Goal: Task Accomplishment & Management: Manage account settings

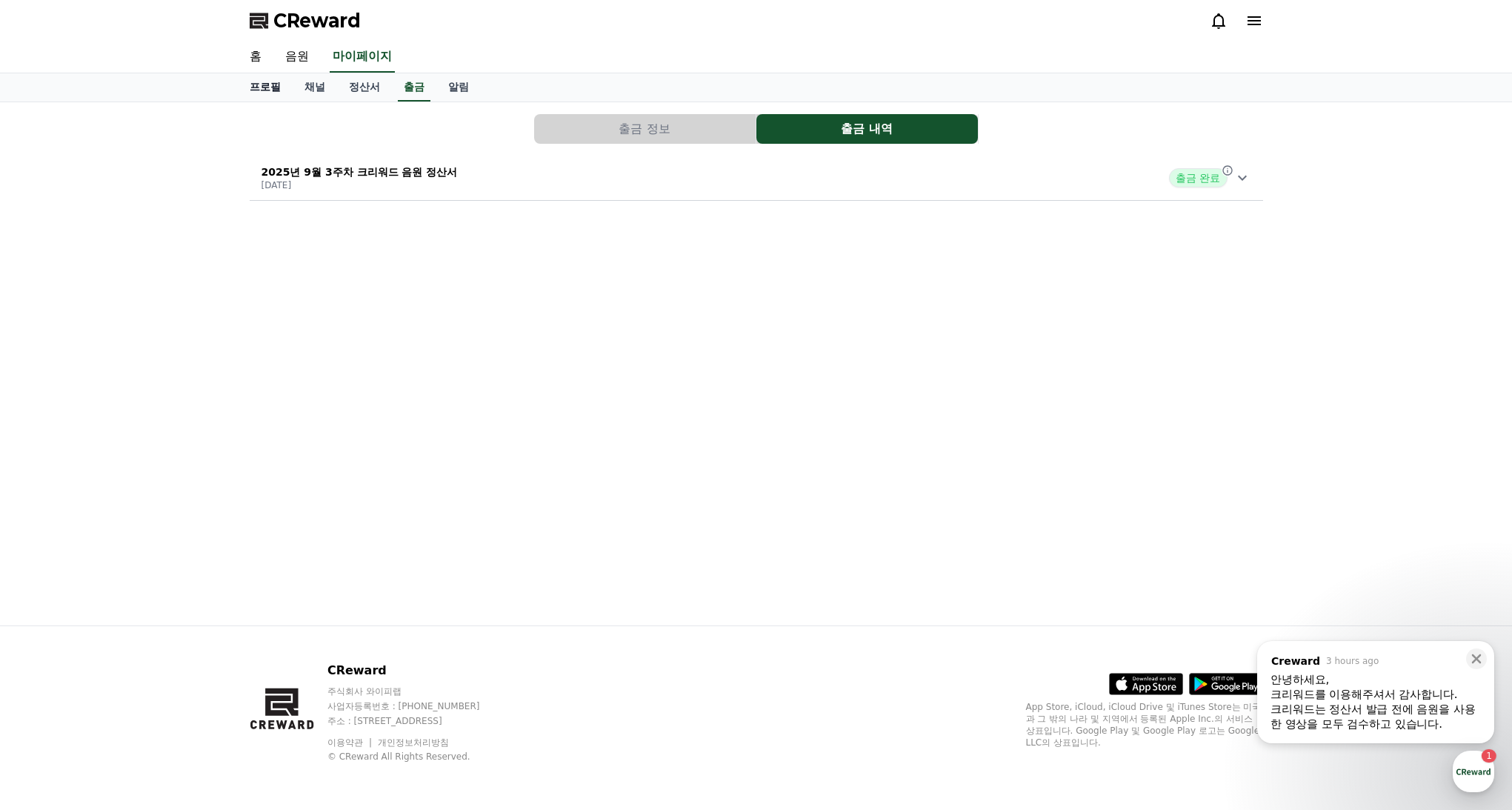
click at [271, 82] on link "프로필" at bounding box center [265, 87] width 55 height 28
select select "**********"
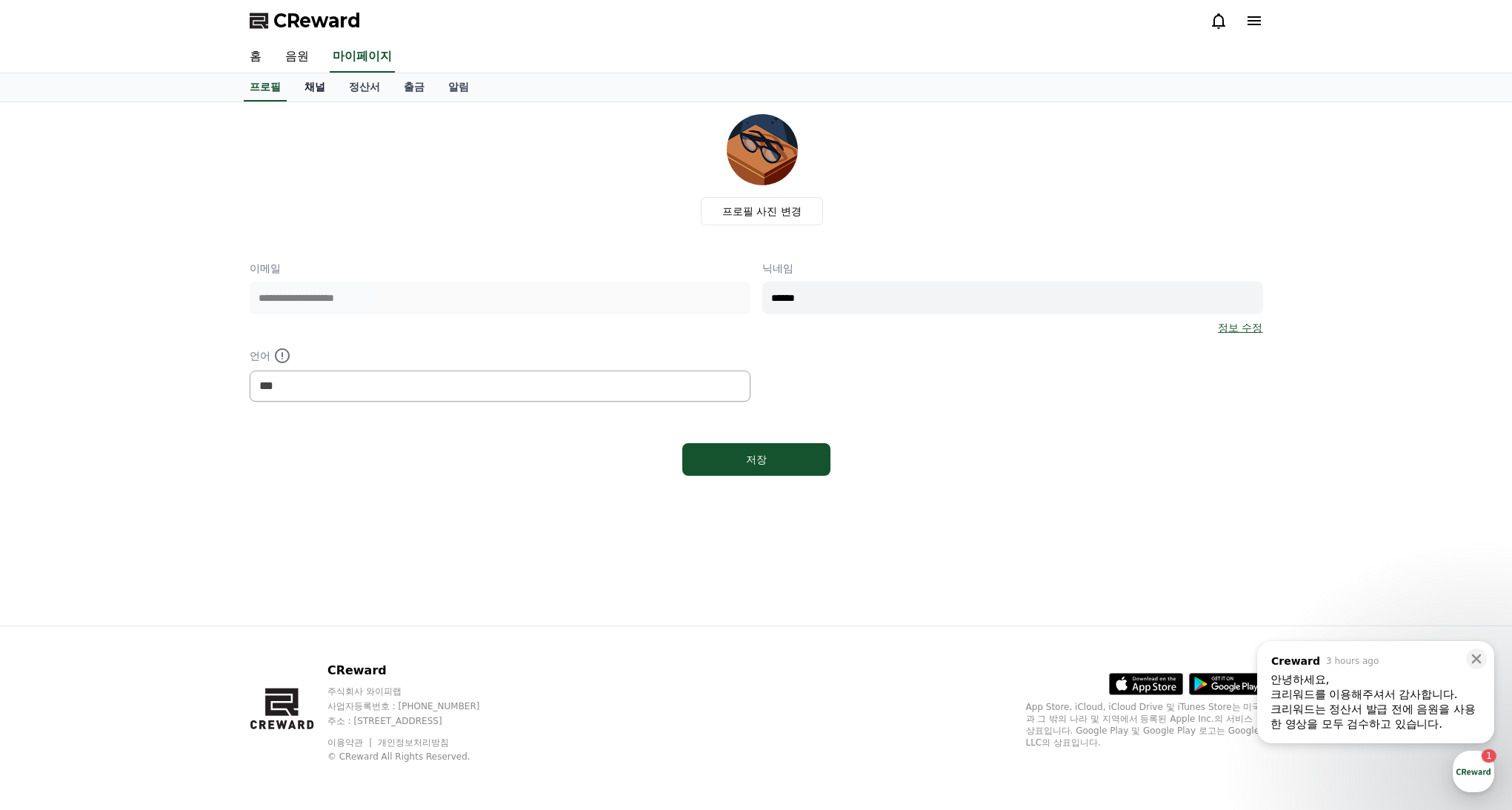
click at [310, 83] on link "채널" at bounding box center [315, 87] width 44 height 28
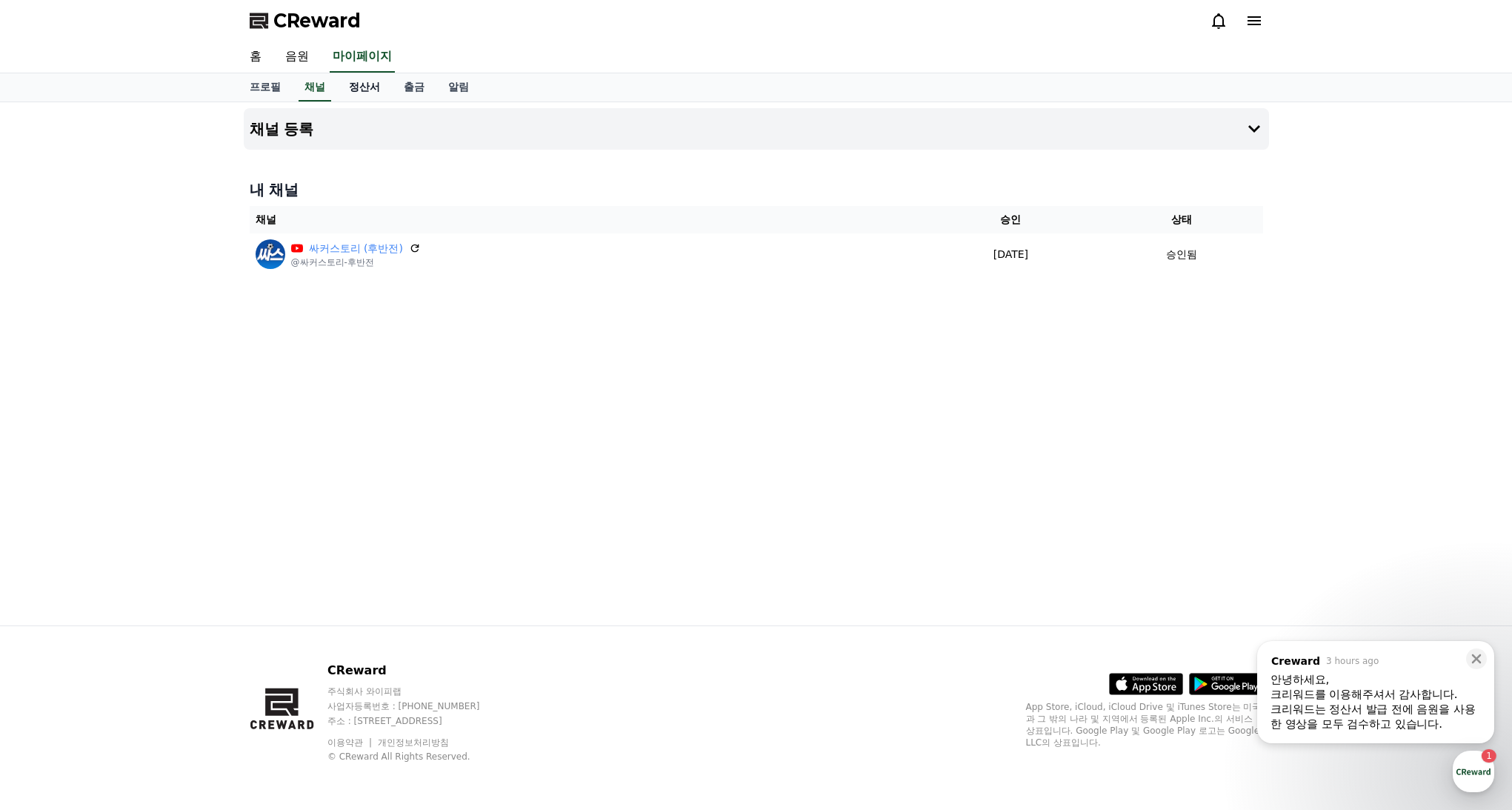
click at [344, 90] on link "정산서" at bounding box center [364, 87] width 55 height 28
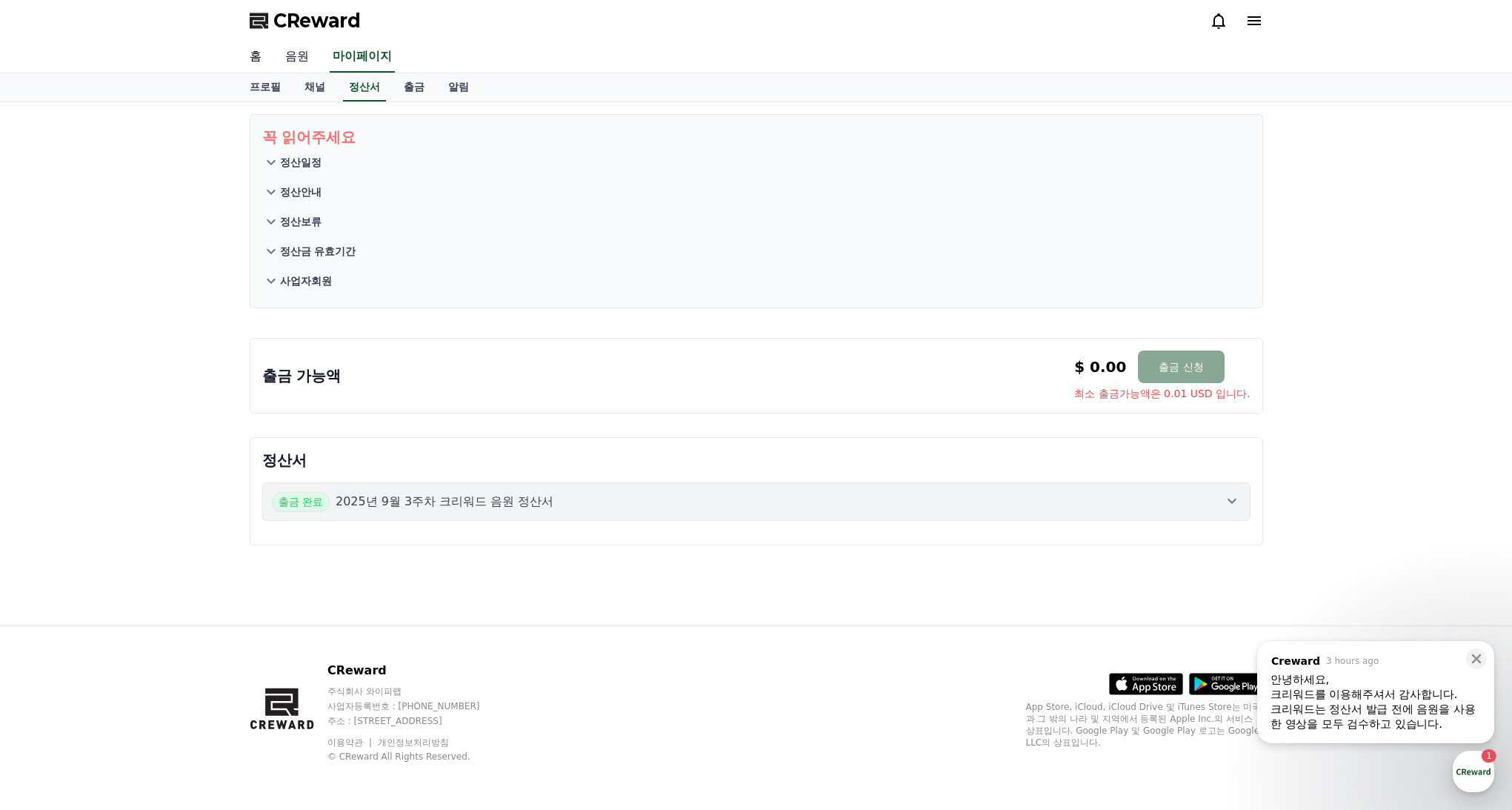
click at [301, 62] on link "음원" at bounding box center [298, 56] width 48 height 32
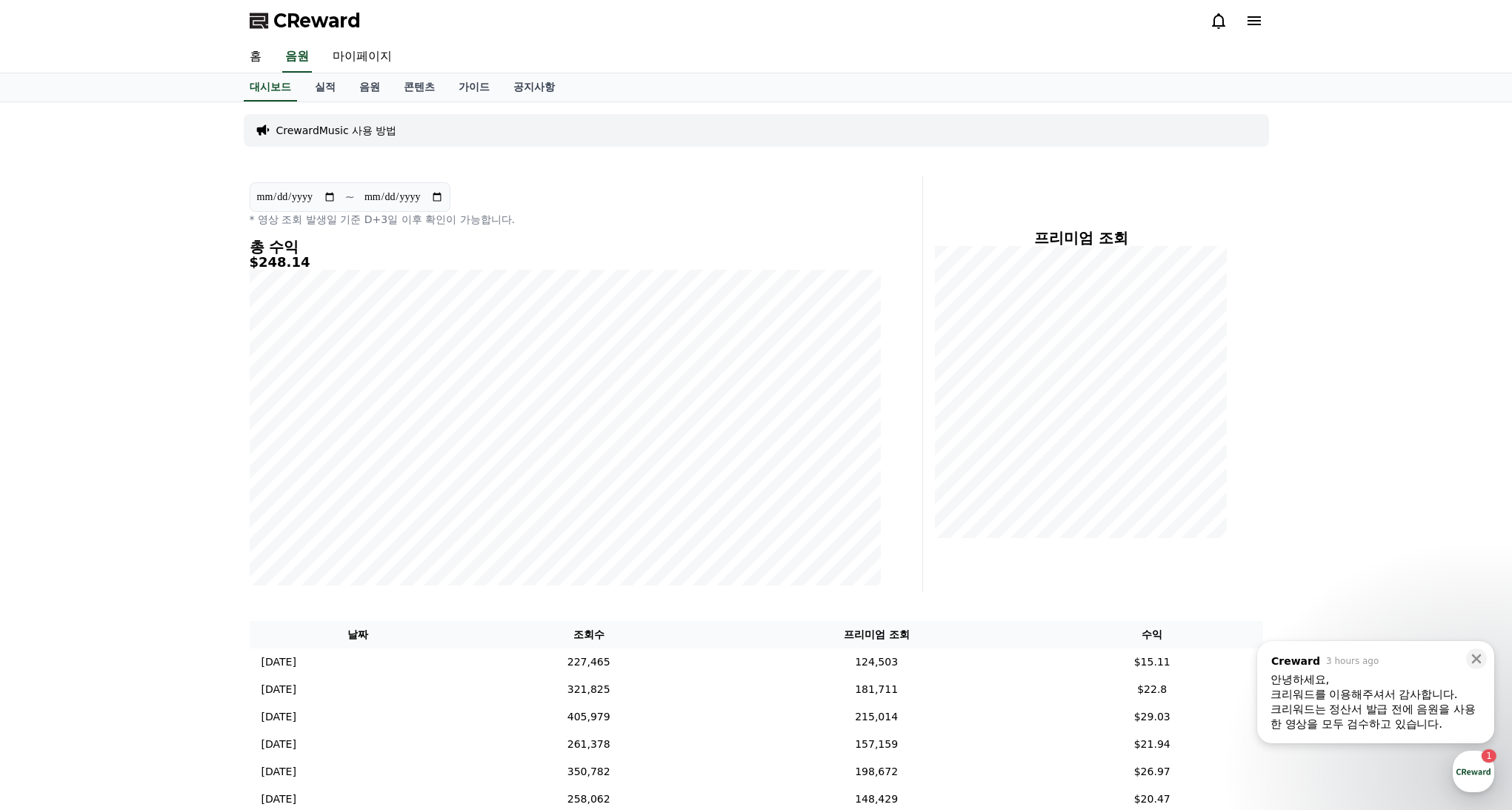
click at [1411, 708] on div "크리워드는 정산서 발급 전에 음원을 사용한 영상을 모두 검수하고 있습니다. ​" at bounding box center [1376, 716] width 211 height 30
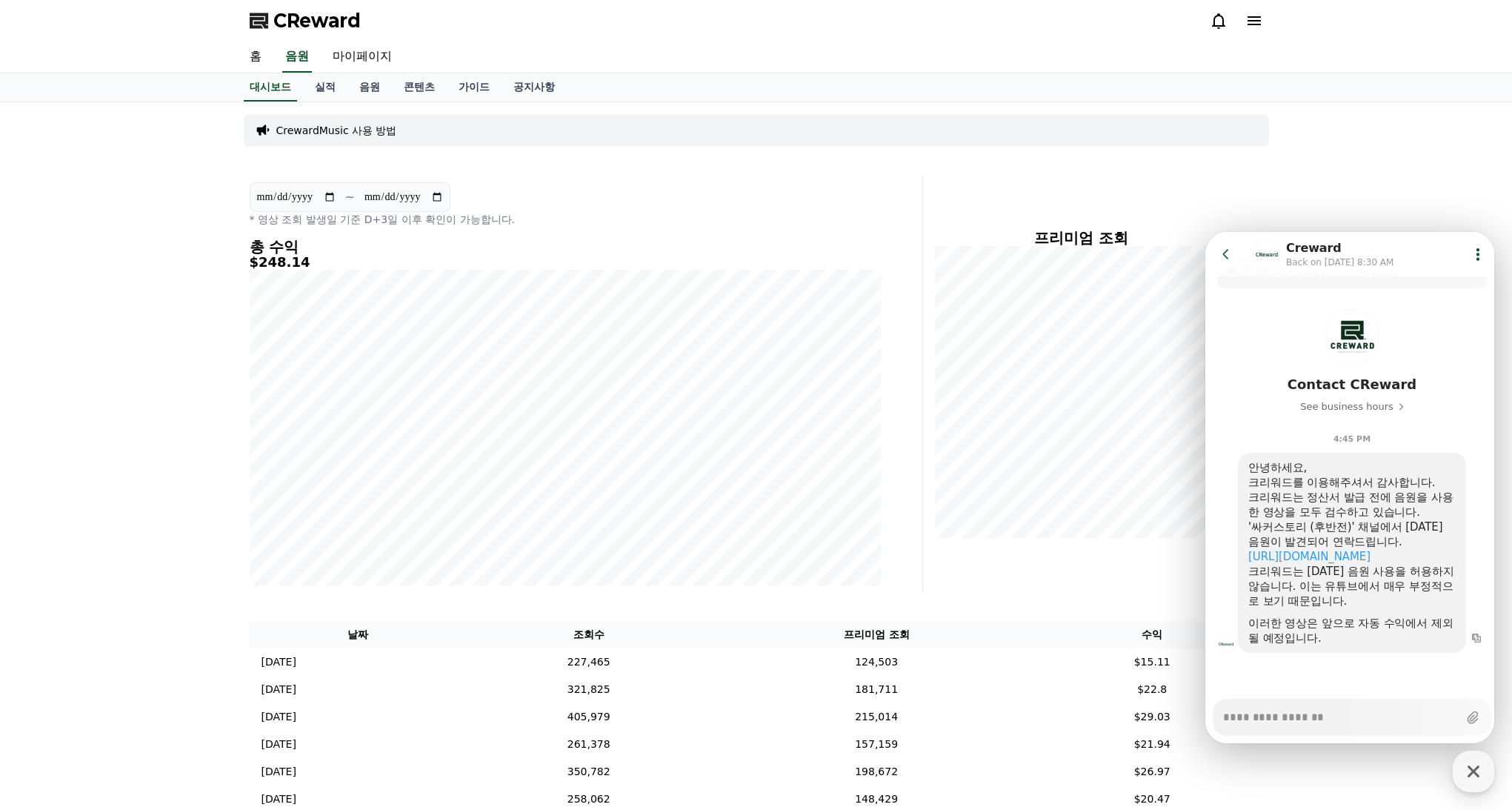
scroll to position [38, 0]
click at [1305, 706] on textarea "Messenger Input Textarea" at bounding box center [1340, 712] width 234 height 25
click at [1303, 710] on textarea "Messenger Input Textarea" at bounding box center [1340, 712] width 234 height 25
paste textarea "**********"
type textarea "*"
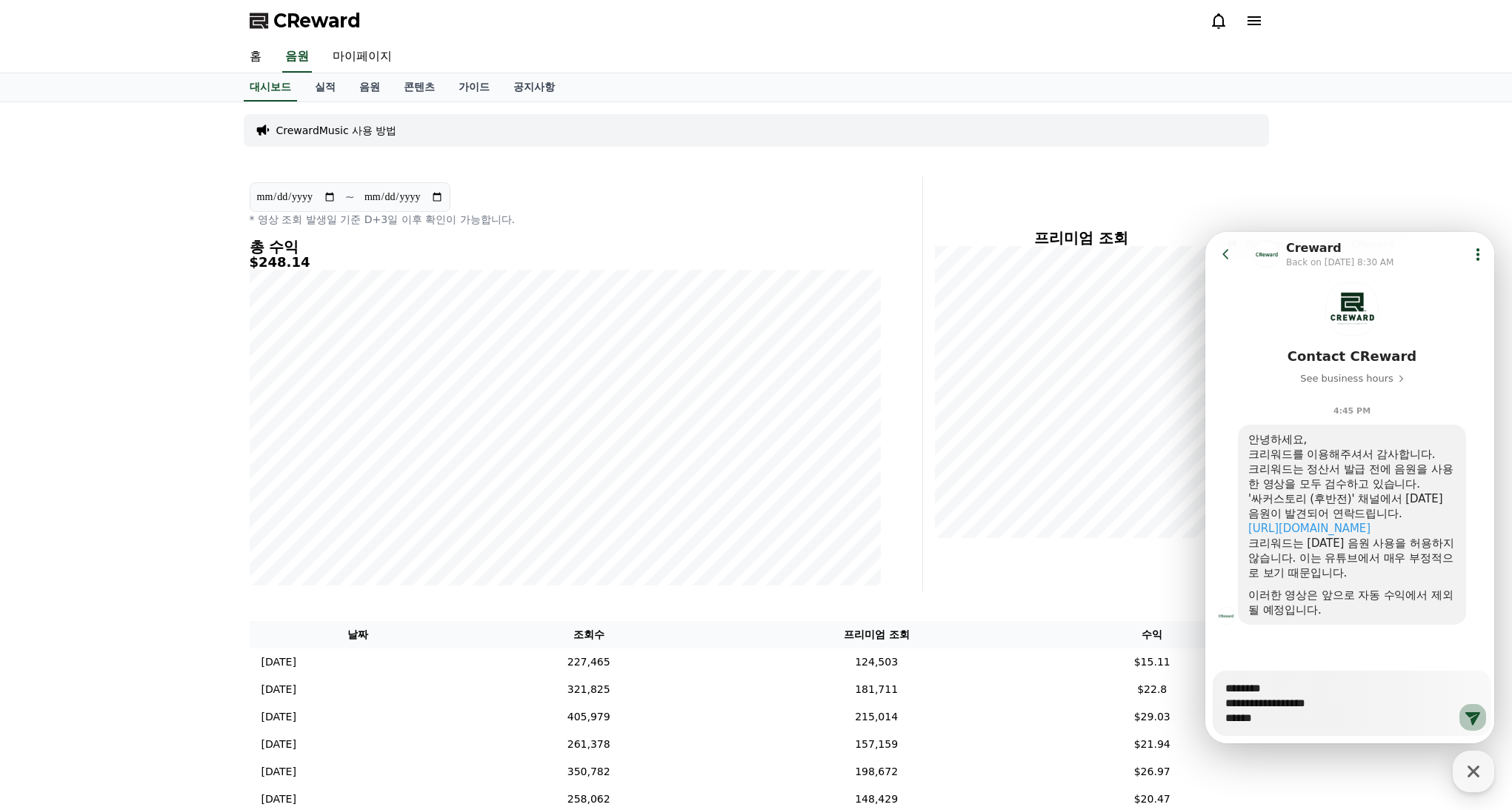
type textarea "**********"
click at [1468, 717] on icon at bounding box center [1473, 717] width 18 height 18
type textarea "*"
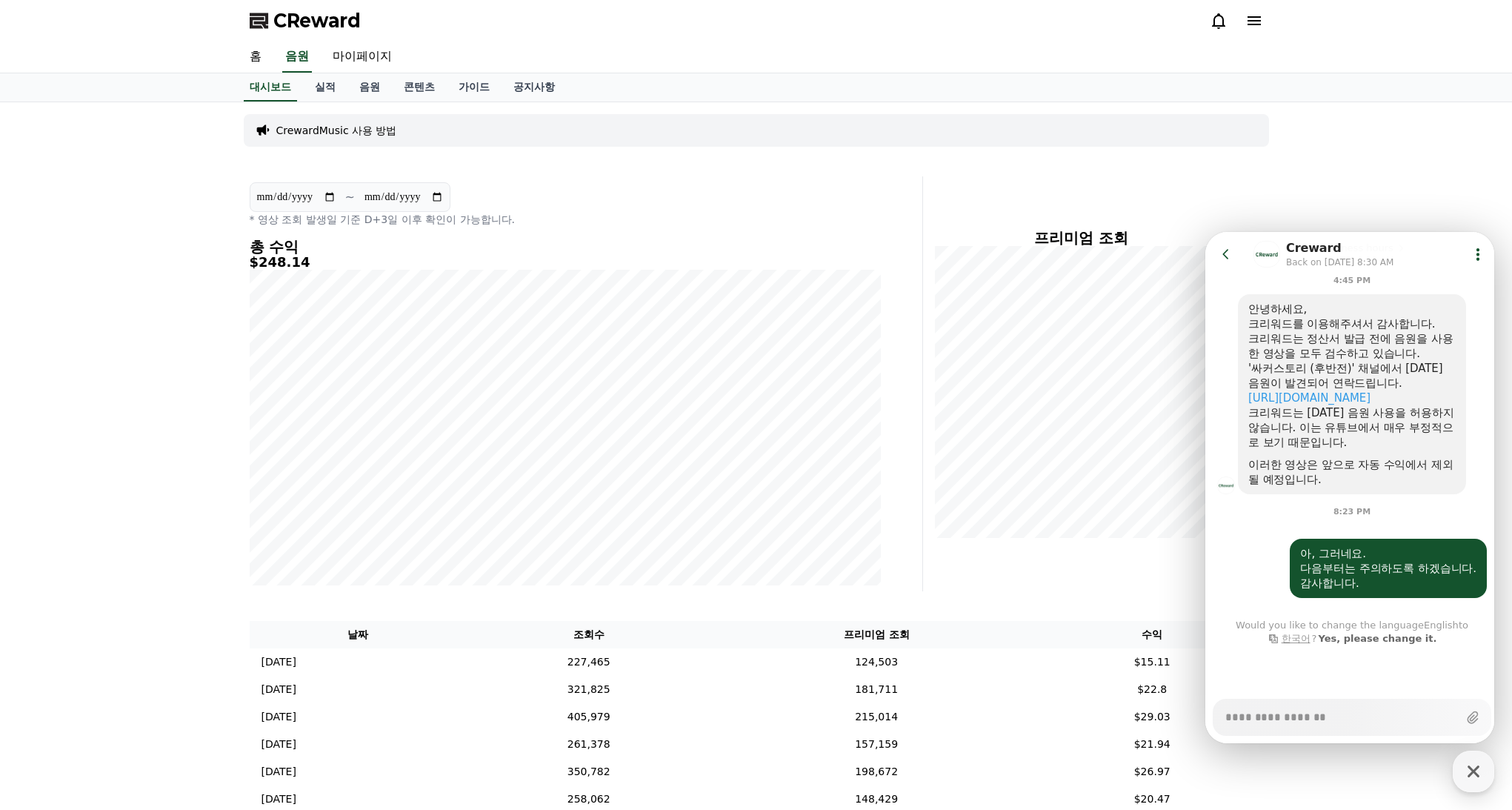
scroll to position [197, 0]
click at [321, 90] on link "실적" at bounding box center [325, 87] width 44 height 28
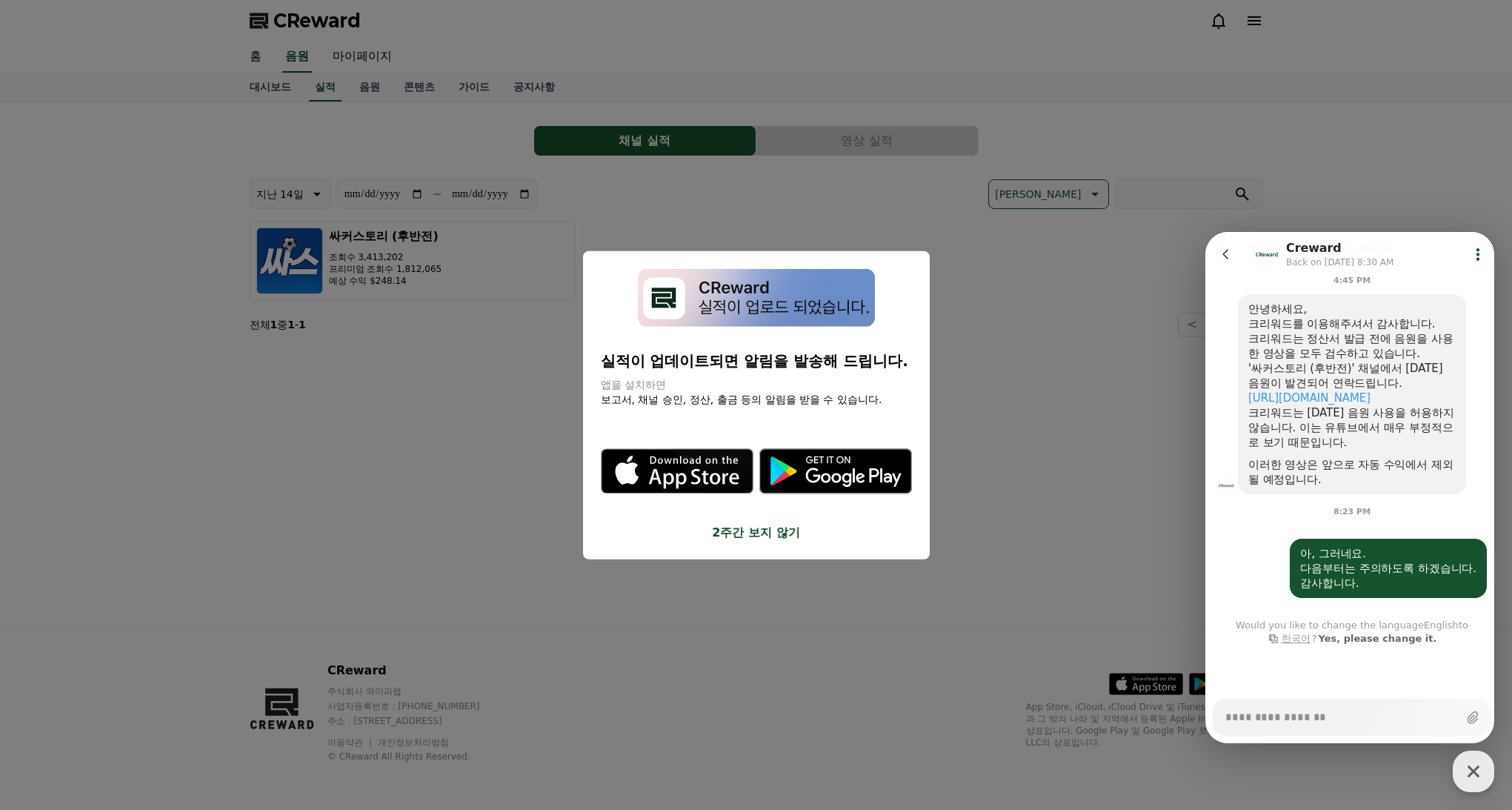
click at [490, 363] on button "close modal" at bounding box center [756, 405] width 1512 height 810
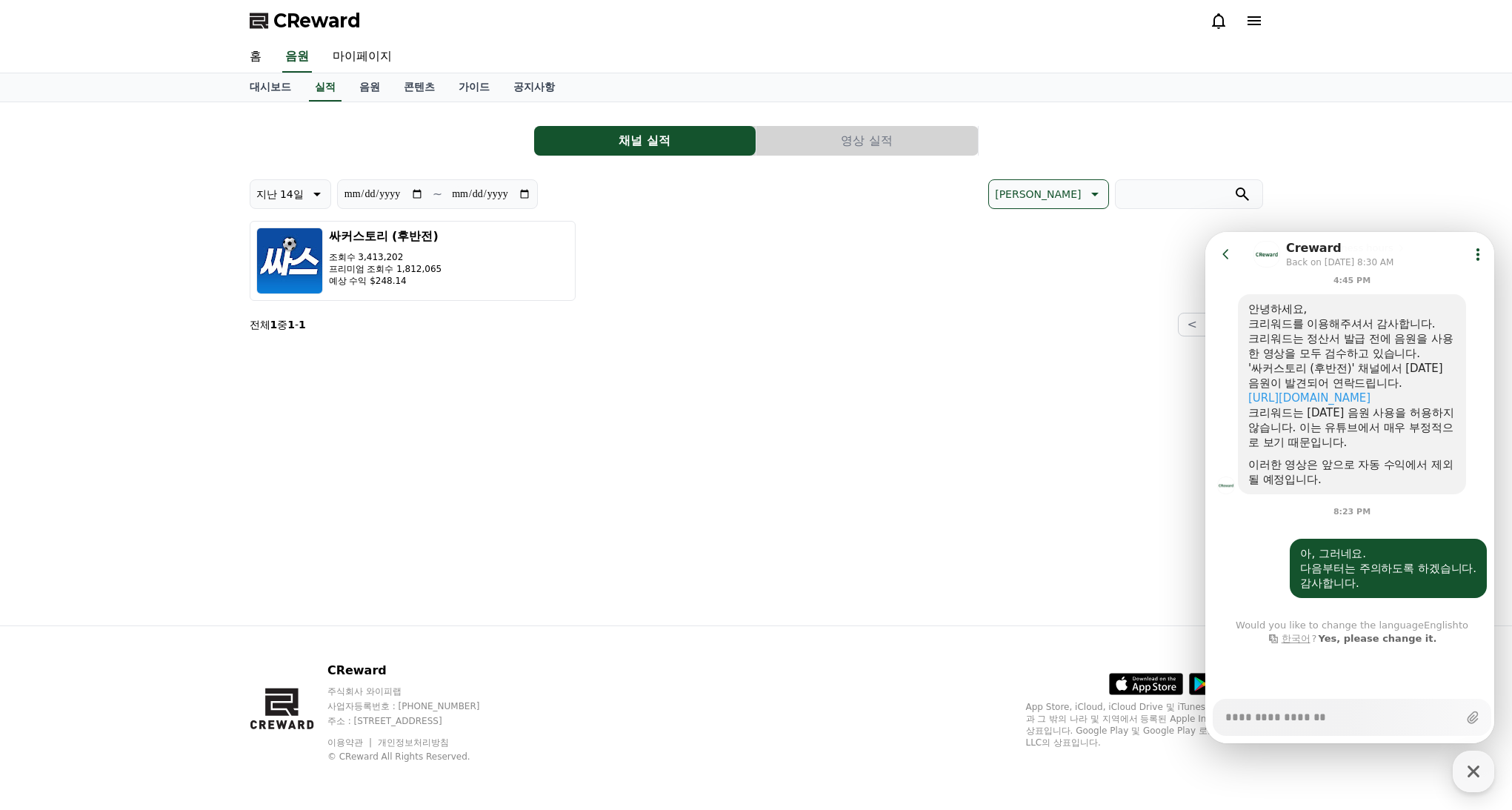
type textarea "*"
click at [294, 199] on p "지난 14일" at bounding box center [280, 194] width 48 height 21
click at [300, 272] on div "최신일 지난 7일 지난 14일 지난 30일 지난 90일" at bounding box center [291, 308] width 80 height 187
click at [291, 270] on button "지난 7일" at bounding box center [277, 271] width 53 height 33
type input "**********"
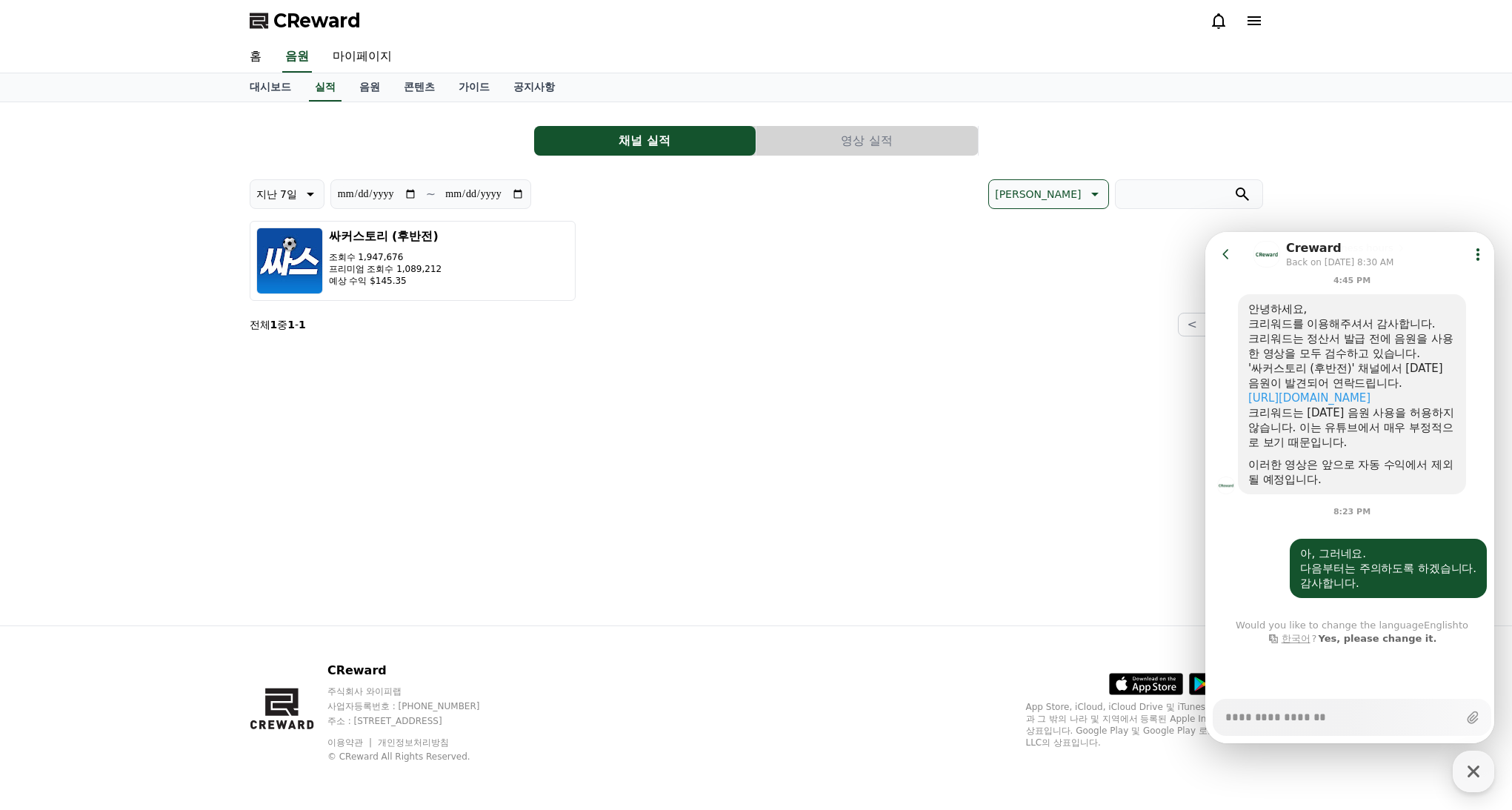
type textarea "*"
